Goal: Check status: Check status

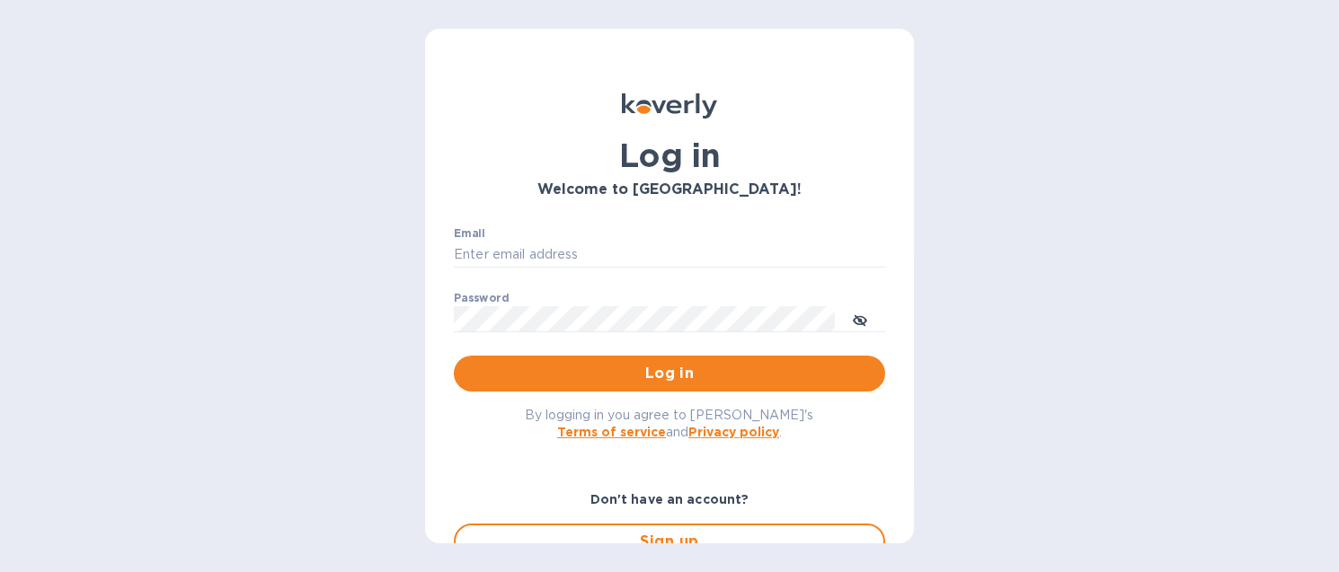
type input "[EMAIL_ADDRESS][DOMAIN_NAME]"
click at [707, 396] on div "By logging in you agree to [PERSON_NAME]'s Terms of service and Privacy policy ." at bounding box center [669, 423] width 460 height 63
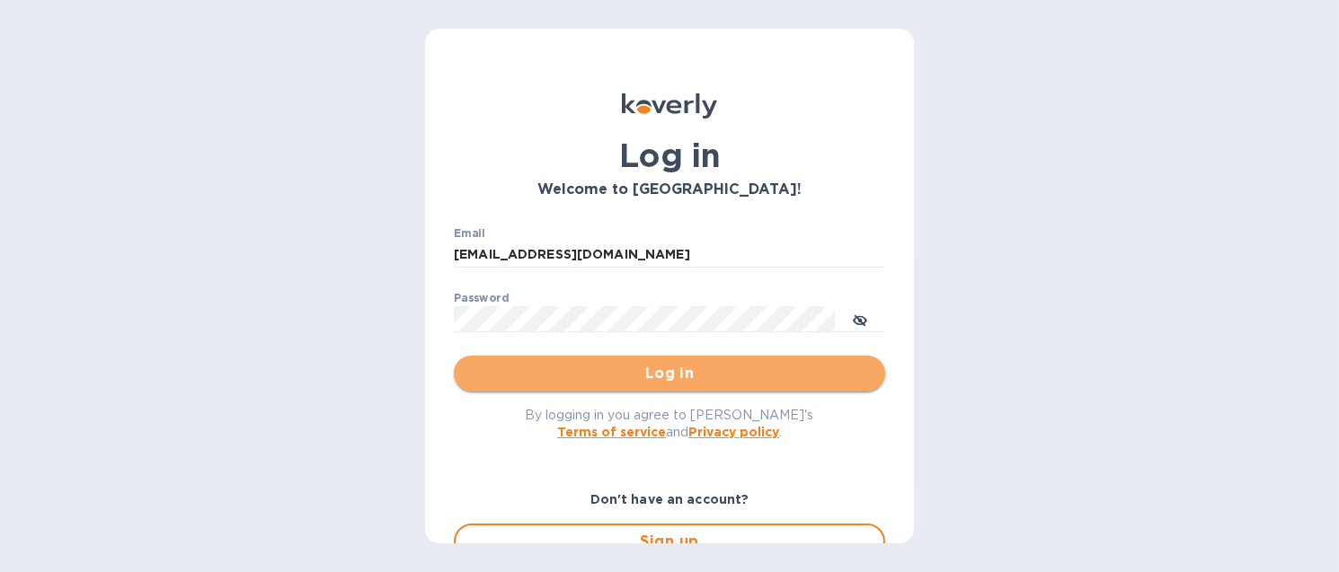
click at [707, 382] on span "Log in" at bounding box center [669, 374] width 402 height 22
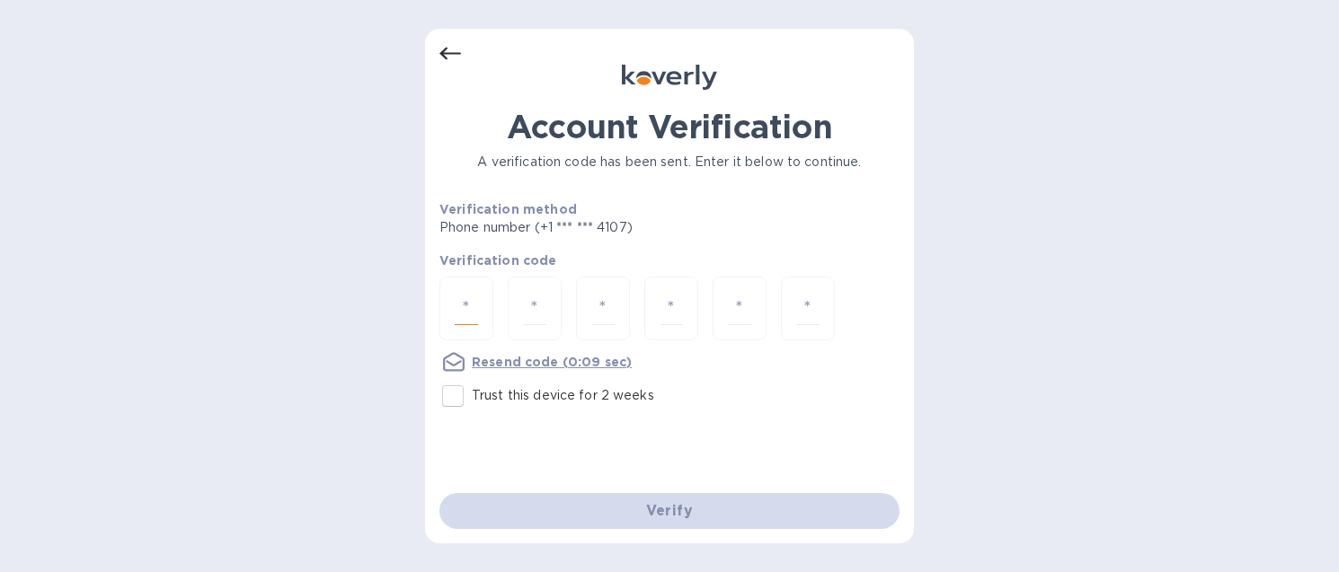
click at [456, 303] on input "number" at bounding box center [466, 308] width 23 height 33
type input "3"
type input "7"
type input "5"
type input "6"
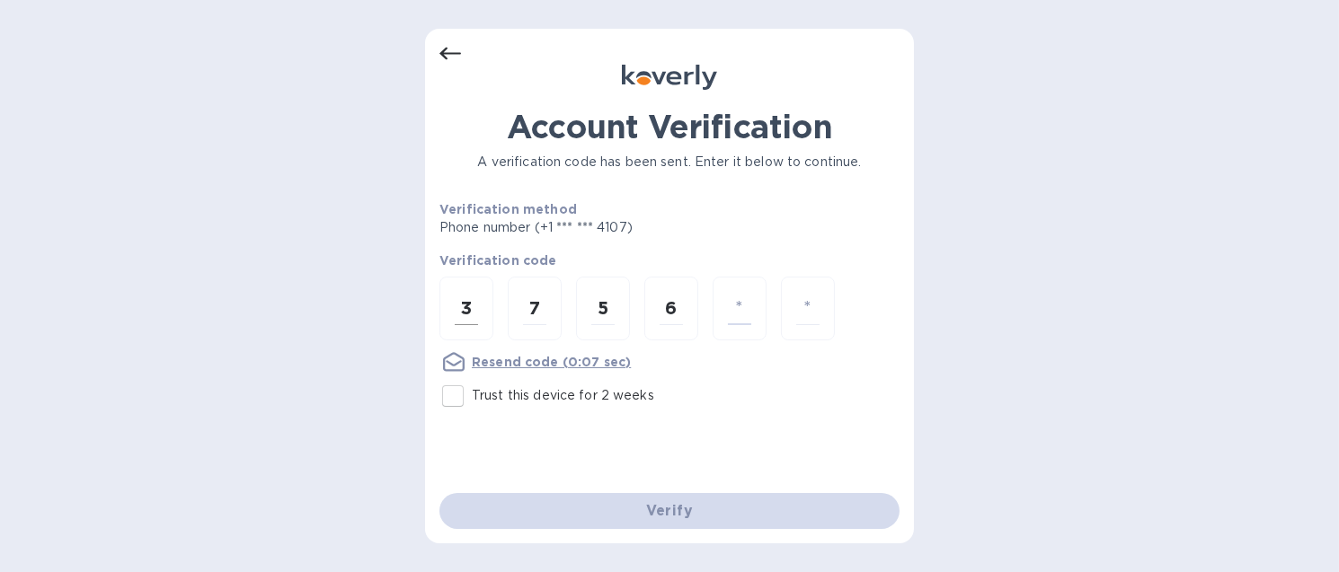
type input "0"
type input "8"
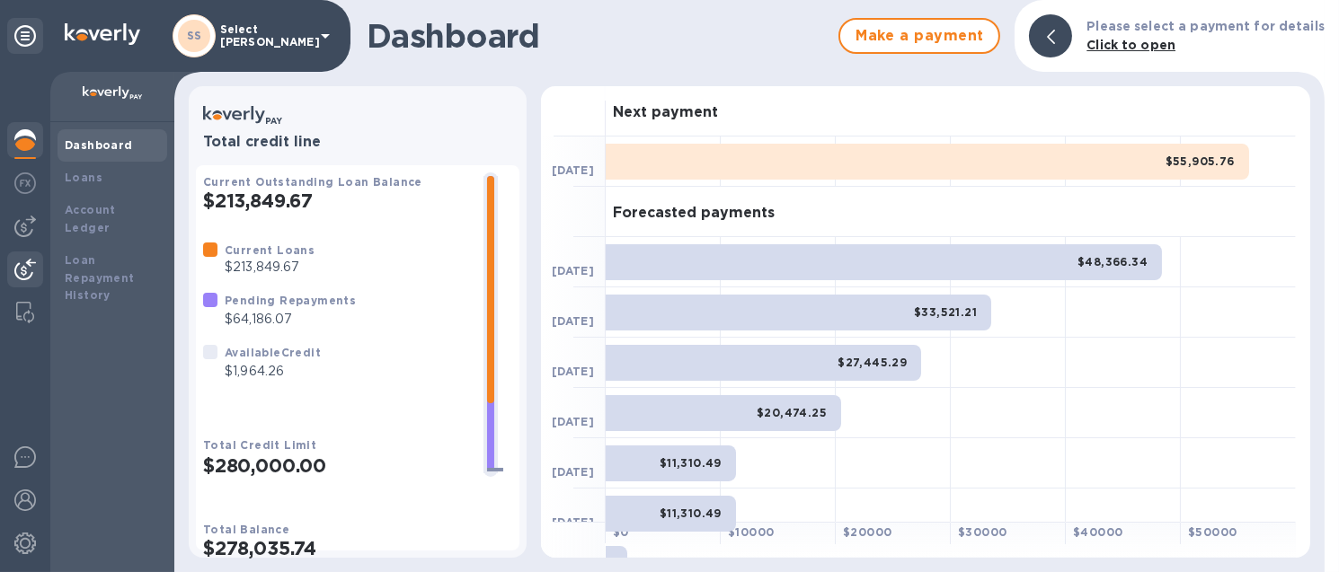
click at [40, 261] on div at bounding box center [25, 272] width 36 height 40
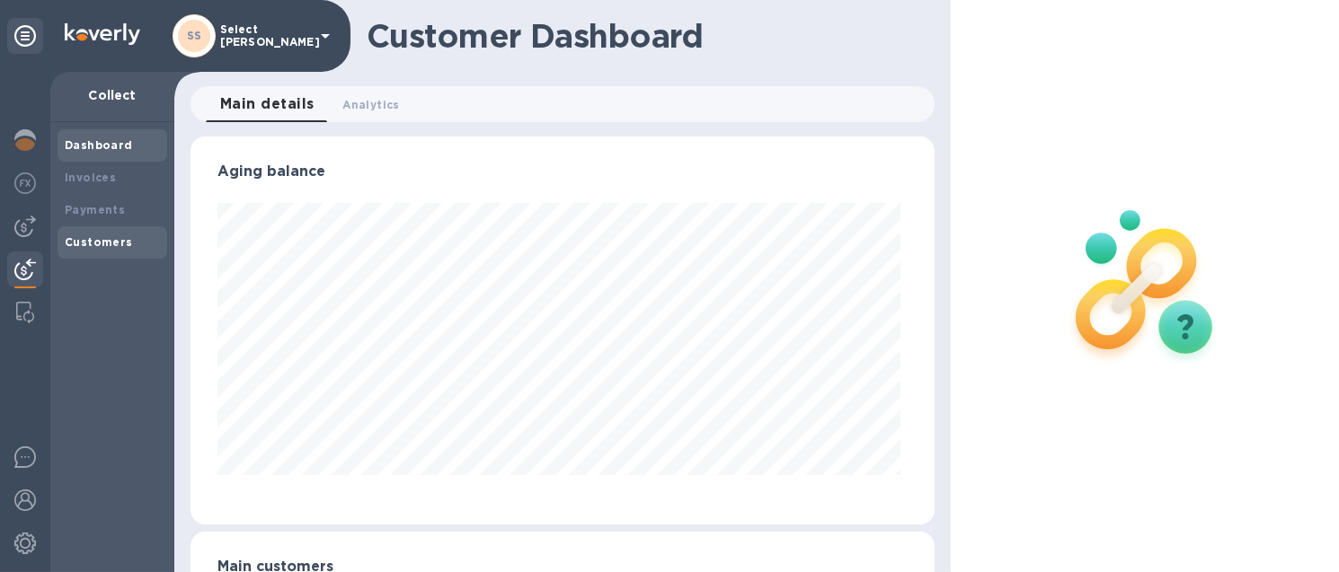
scroll to position [388, 736]
click at [93, 214] on b "Payments" at bounding box center [95, 209] width 60 height 13
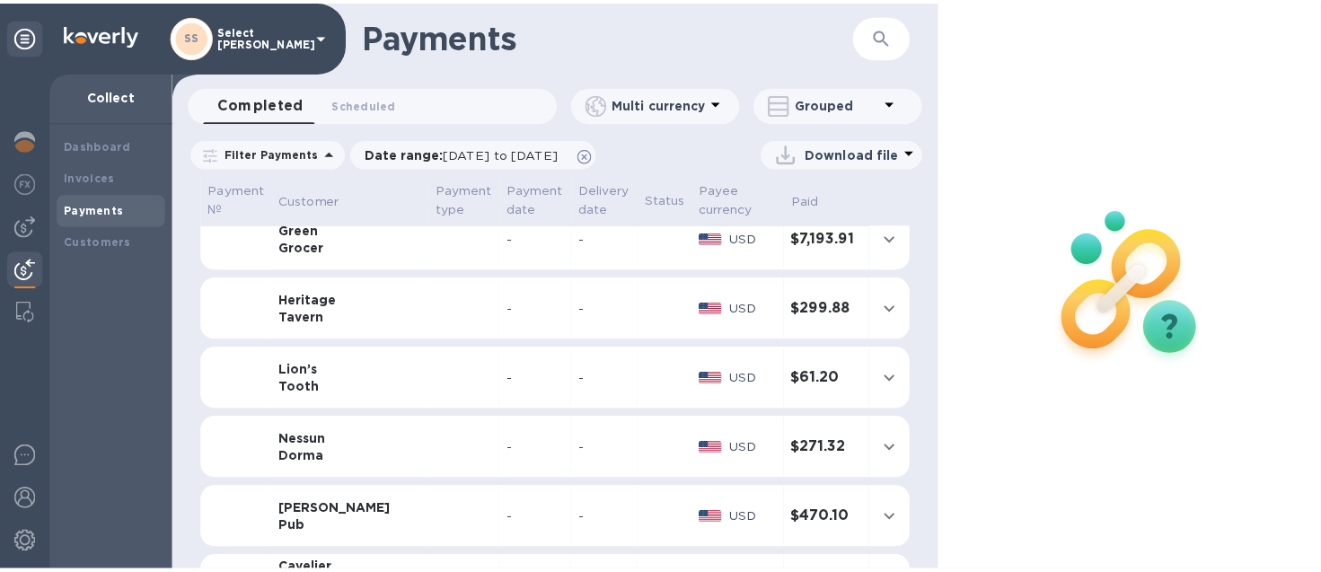
scroll to position [224, 0]
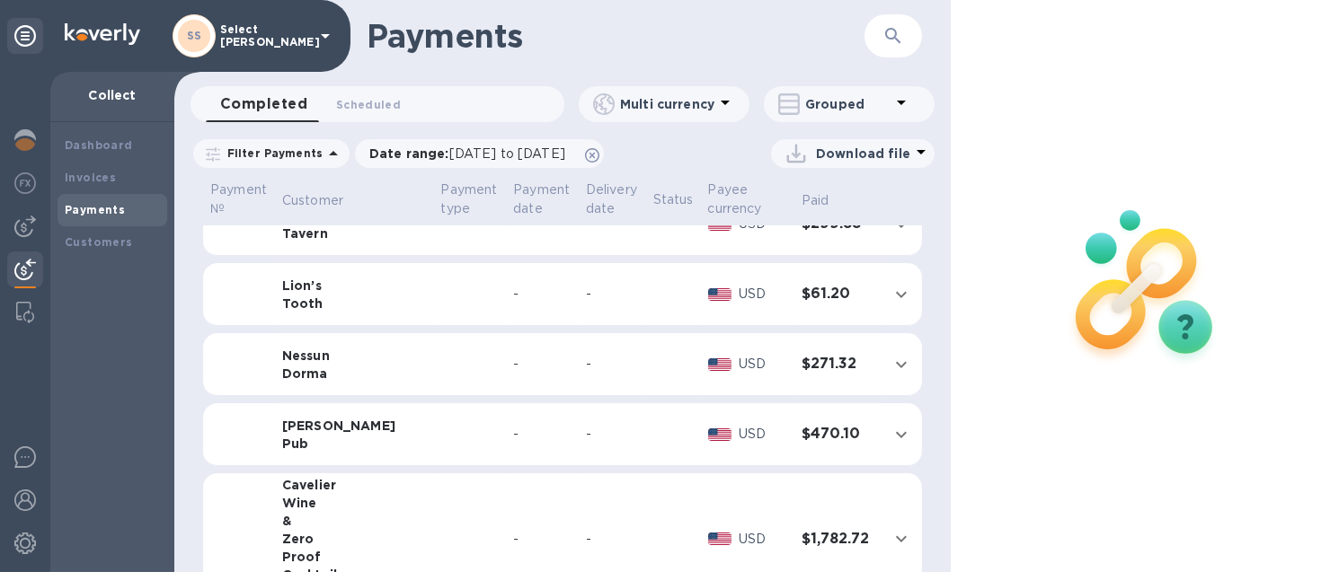
click at [579, 382] on td "-" at bounding box center [612, 364] width 67 height 63
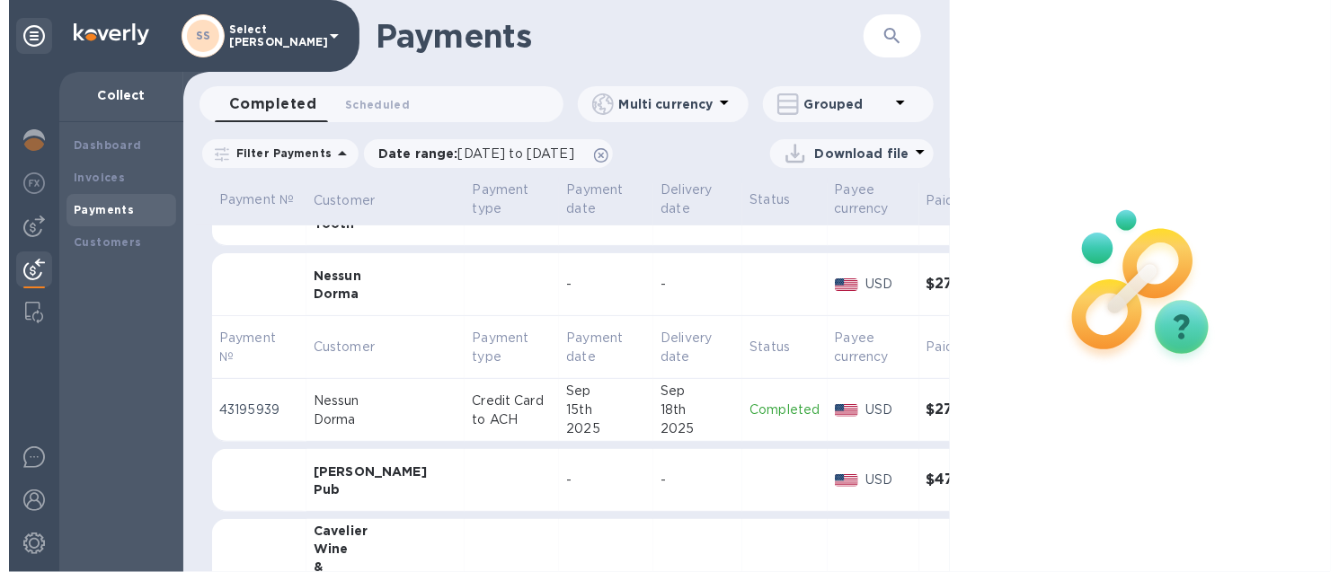
scroll to position [336, 0]
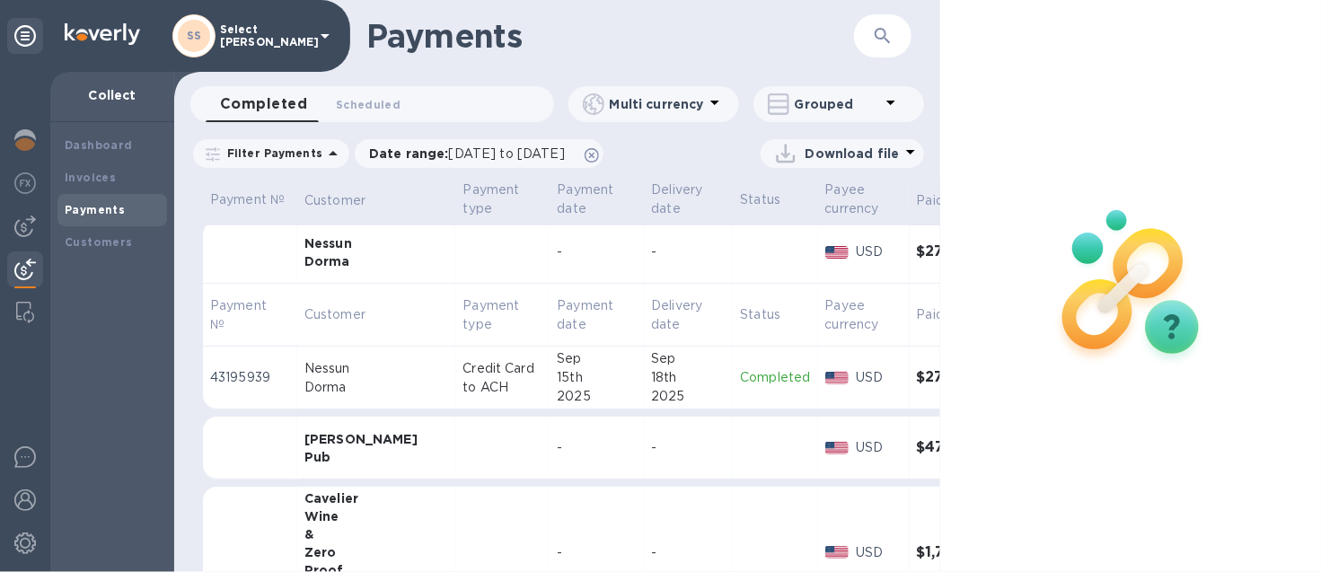
click at [557, 372] on div "15th" at bounding box center [597, 377] width 80 height 19
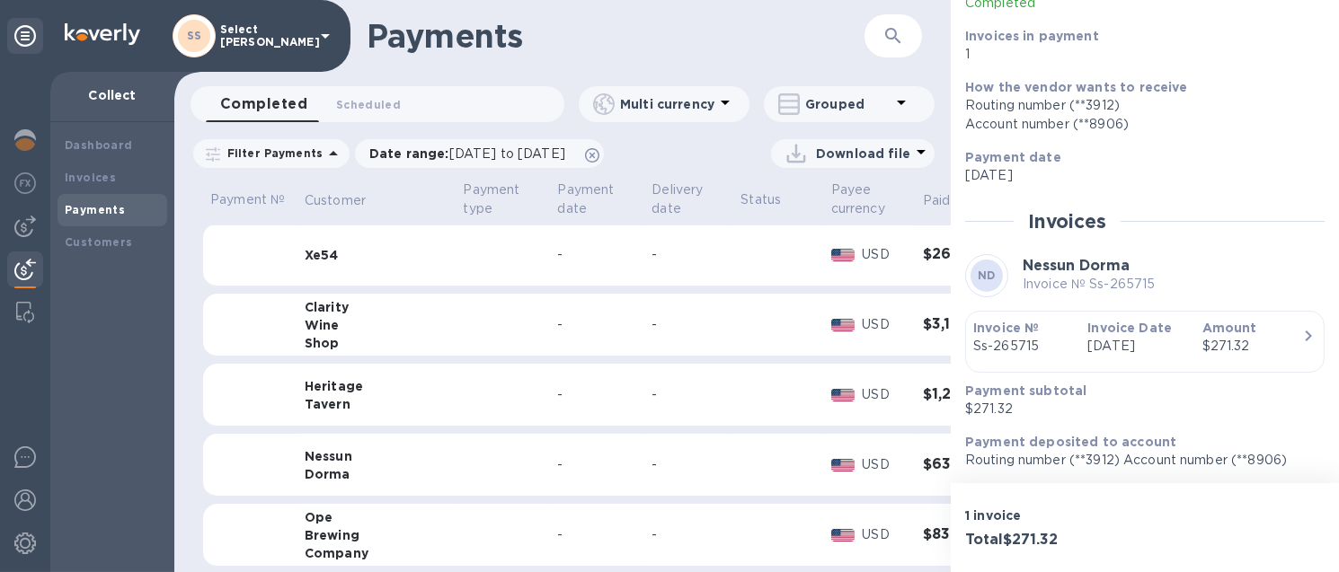
scroll to position [897, 0]
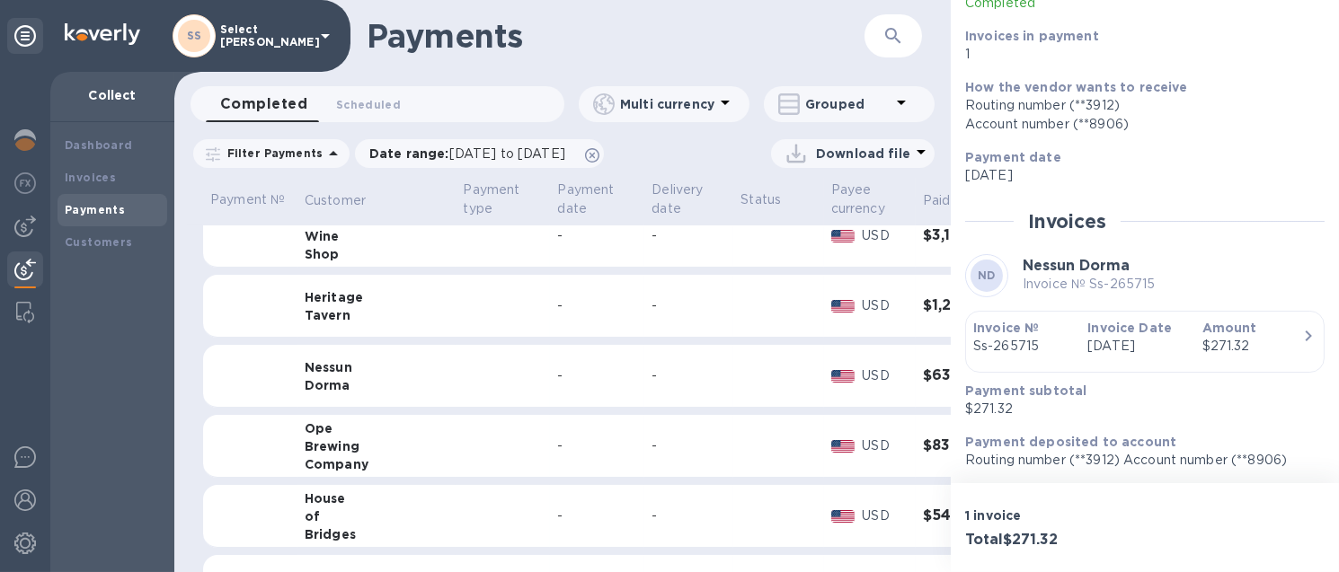
click at [651, 369] on div "-" at bounding box center [688, 376] width 75 height 19
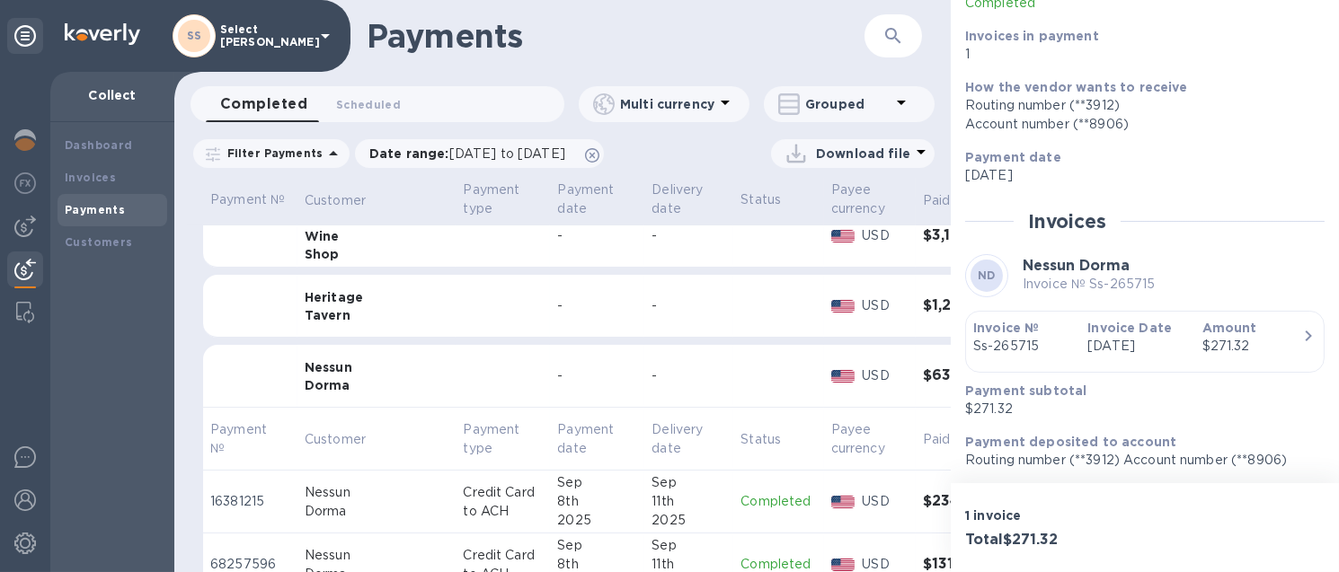
scroll to position [1010, 0]
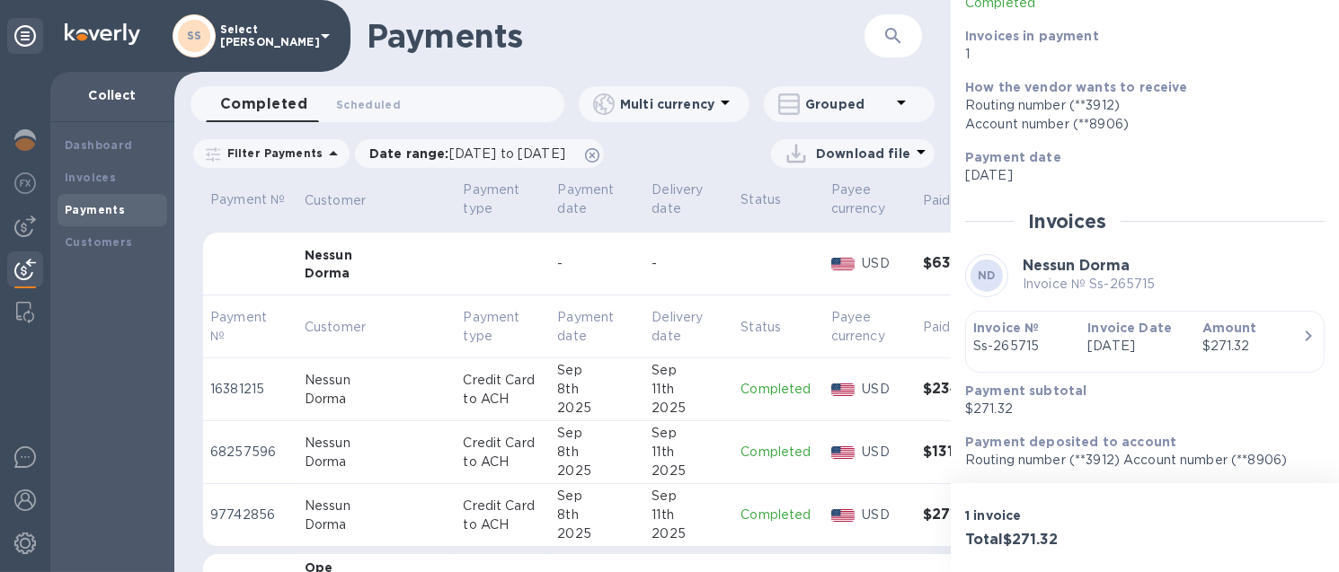
click at [651, 506] on div "11th" at bounding box center [688, 515] width 75 height 19
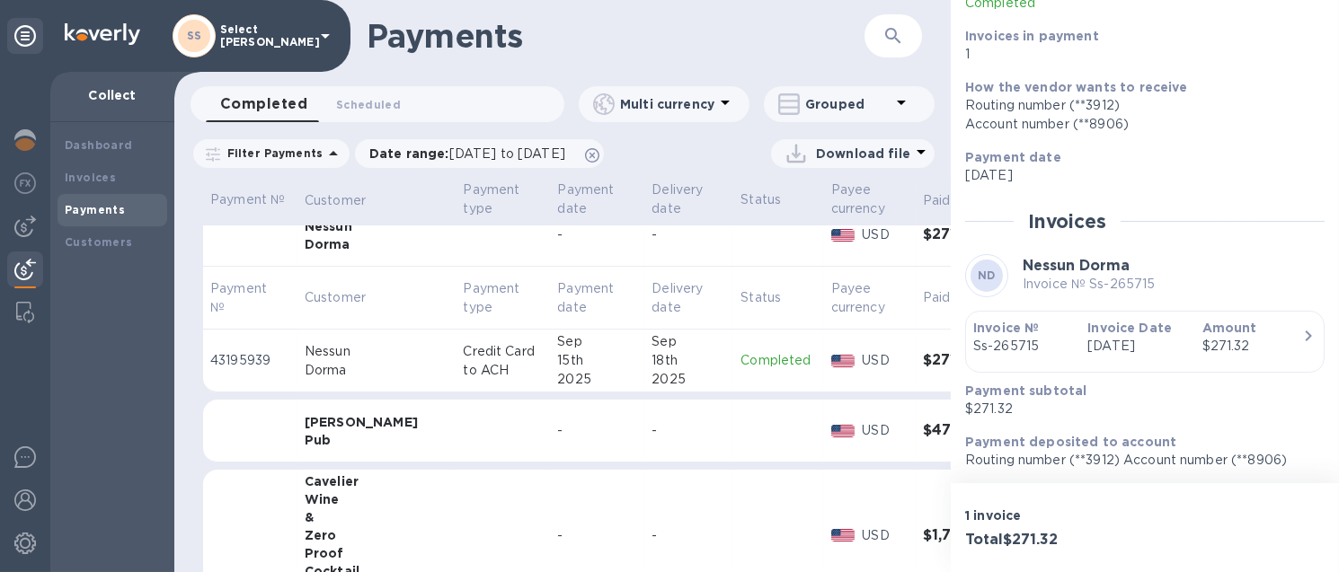
scroll to position [224, 0]
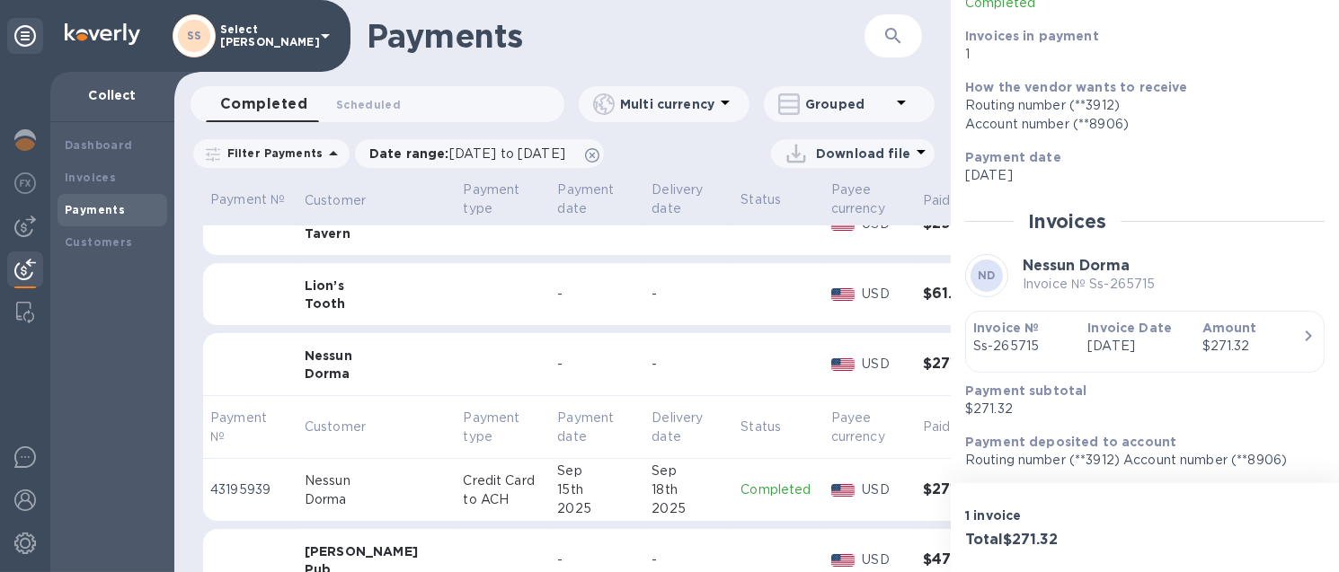
click at [651, 482] on div "18th" at bounding box center [688, 490] width 75 height 19
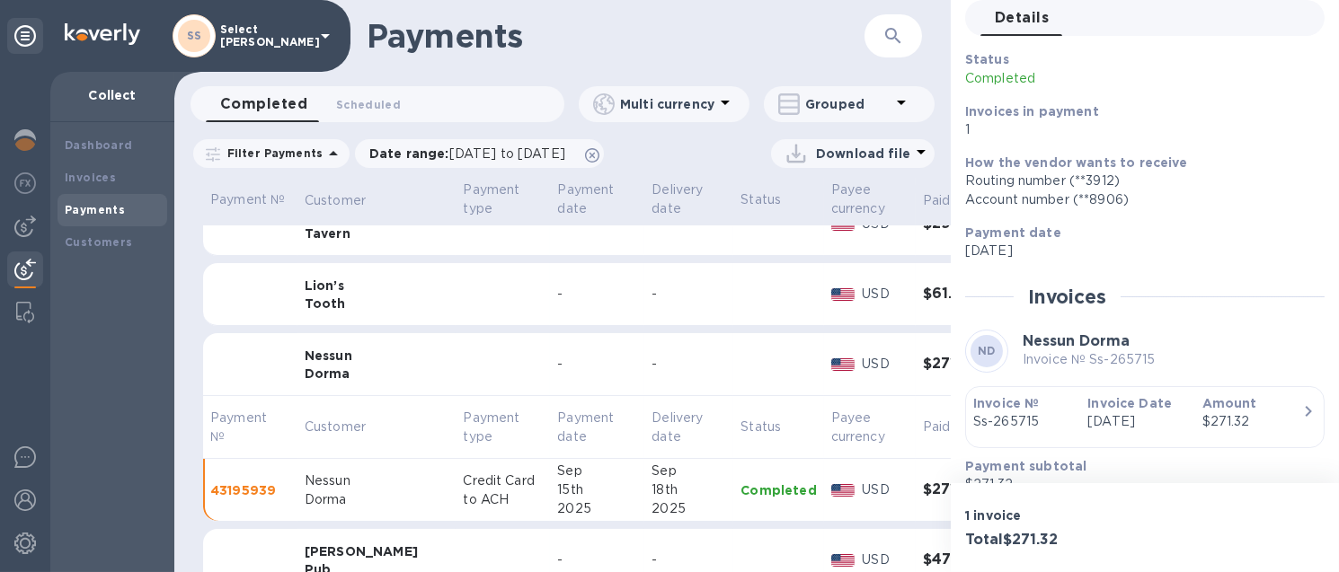
scroll to position [155, 0]
